Goal: Navigation & Orientation: Find specific page/section

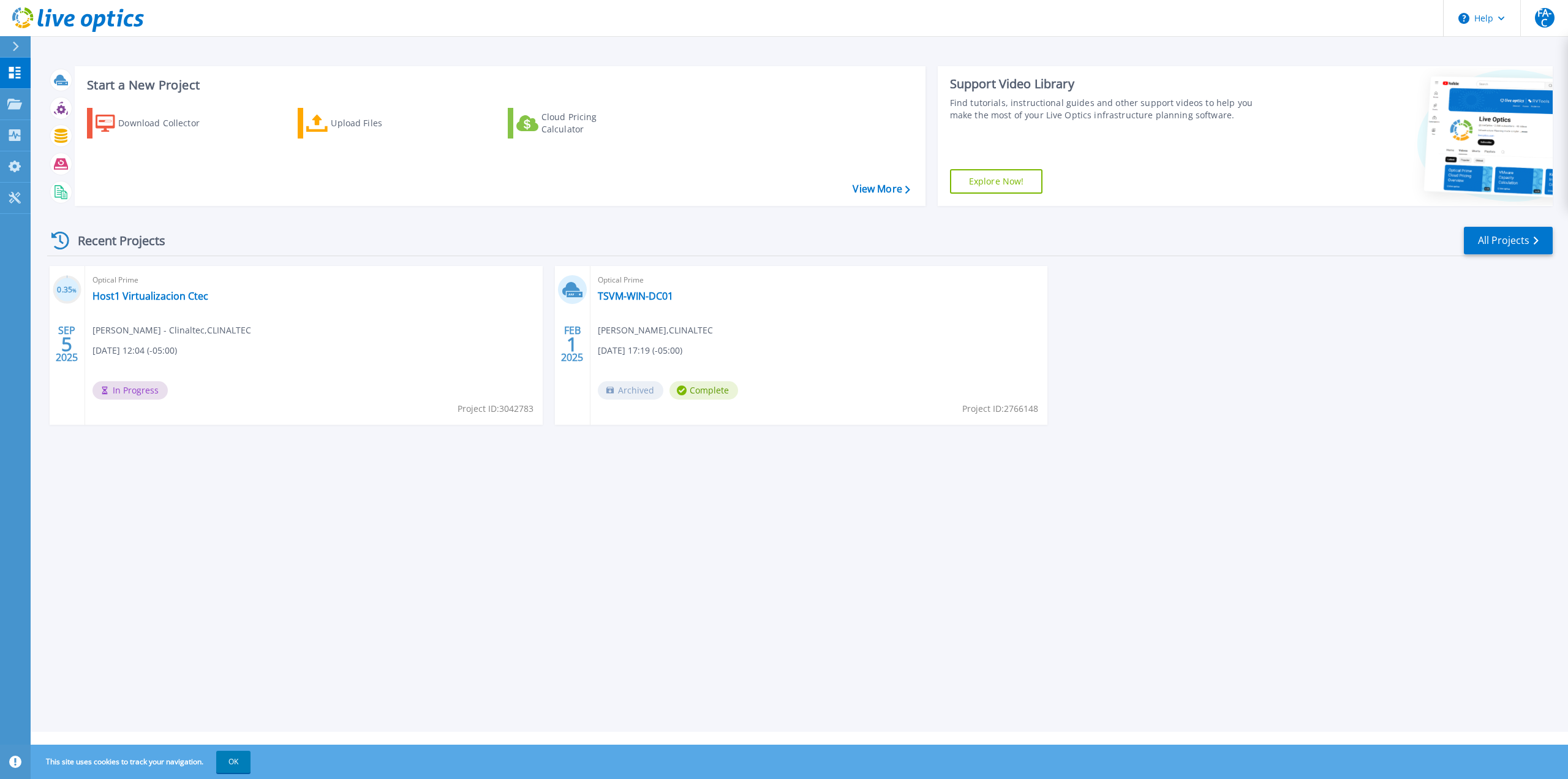
click at [269, 473] on div "Start a New Project Download Collector Upload Files Cloud Pricing Calculator Vi…" at bounding box center [800, 366] width 1538 height 732
